Goal: Information Seeking & Learning: Learn about a topic

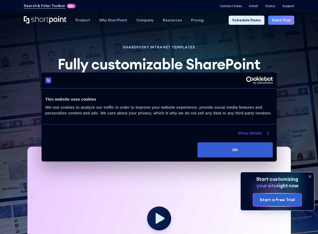
drag, startPoint x: 249, startPoint y: 152, endPoint x: 265, endPoint y: 134, distance: 23.8
click at [249, 152] on button "OK" at bounding box center [234, 149] width 75 height 15
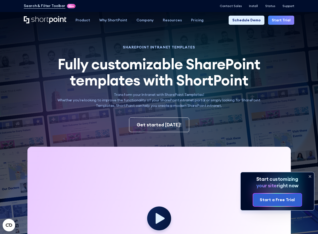
click at [309, 176] on icon at bounding box center [309, 177] width 2 height 2
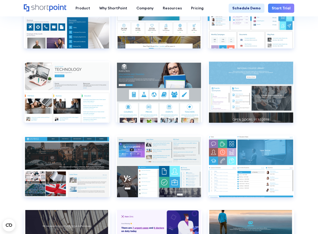
scroll to position [1684, 0]
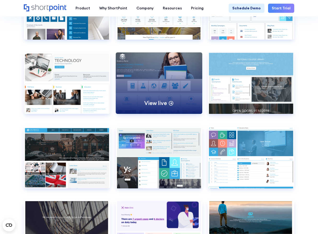
click at [164, 64] on div "View live" at bounding box center [159, 83] width 86 height 62
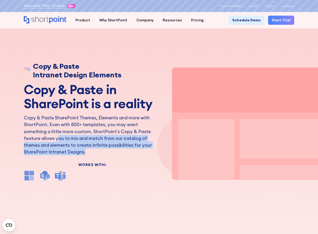
drag, startPoint x: 26, startPoint y: 140, endPoint x: 132, endPoint y: 152, distance: 107.4
click at [132, 152] on p "Copy & Paste SharePoint Themes, Elements and more with ShortPoint. Even with 80…" at bounding box center [92, 135] width 137 height 41
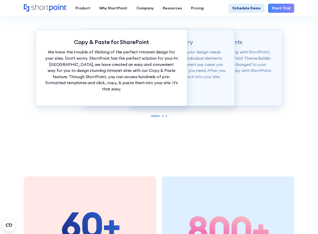
scroll to position [436, 0]
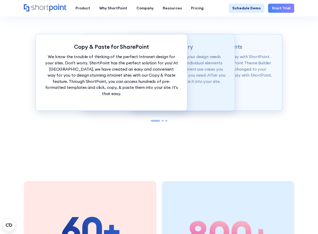
click at [206, 88] on div "SharePoint Theme Library Our Demos library is categorized according to your des…" at bounding box center [159, 72] width 152 height 77
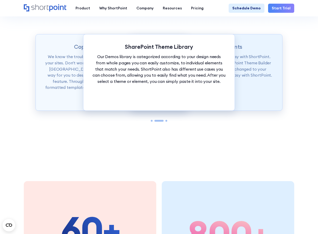
click at [252, 87] on div "Unify Branding in Moments Want to set branding for your whole site? It's easy w…" at bounding box center [206, 72] width 152 height 77
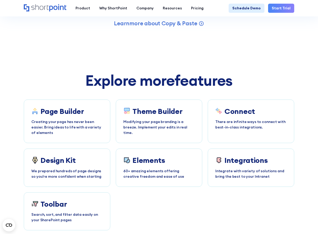
scroll to position [1396, 0]
